Goal: Book appointment/travel/reservation

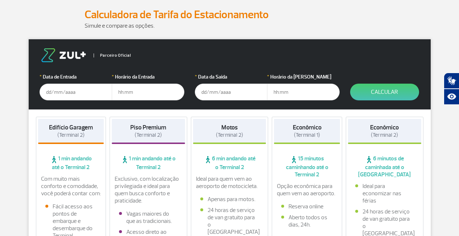
scroll to position [94, 0]
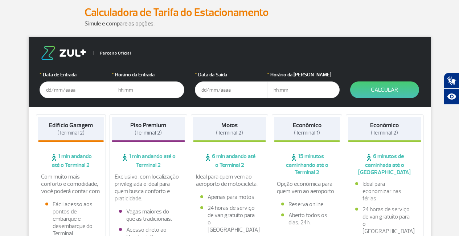
click at [58, 91] on input "text" at bounding box center [76, 89] width 73 height 17
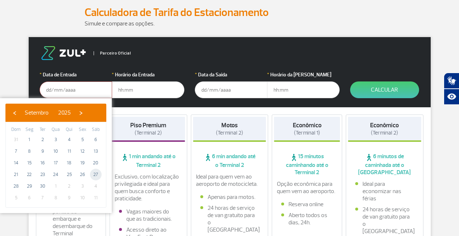
click at [97, 172] on span "27" at bounding box center [96, 174] width 12 height 12
type input "[DATE]"
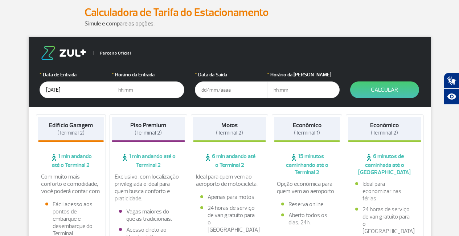
click at [119, 83] on input "text" at bounding box center [148, 89] width 73 height 17
type input "12:00"
click at [161, 98] on form "Parceiro Oficial * Data de Entrada [DATE] * Horário da Entrada 12:00 * Data da …" at bounding box center [230, 72] width 402 height 70
click at [151, 90] on input "12:00" at bounding box center [148, 89] width 73 height 17
click at [204, 91] on input "text" at bounding box center [231, 89] width 73 height 17
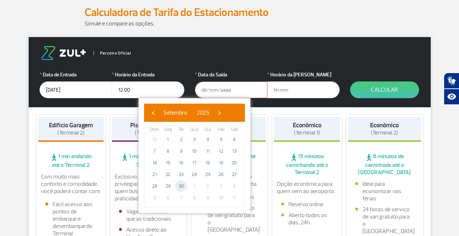
click at [180, 185] on span "30" at bounding box center [181, 186] width 12 height 12
type input "[DATE]"
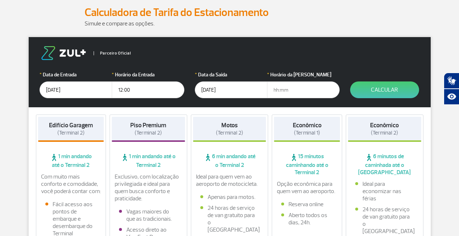
click at [279, 91] on input "text" at bounding box center [303, 89] width 73 height 17
type input "19:00"
click at [369, 90] on button "Calcular" at bounding box center [384, 89] width 69 height 17
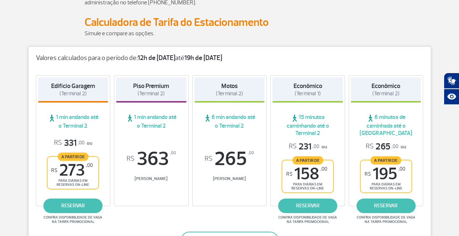
scroll to position [86, 0]
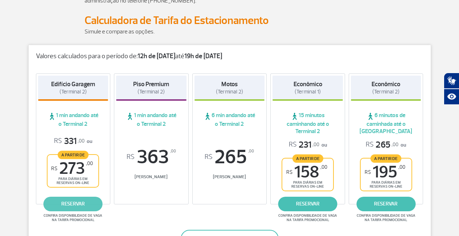
click at [82, 200] on link "reservar" at bounding box center [73, 203] width 59 height 15
